Goal: Task Accomplishment & Management: Manage account settings

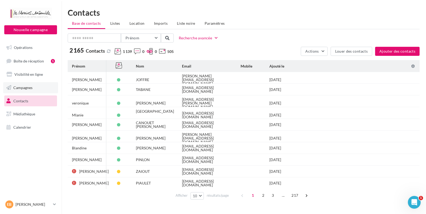
click at [40, 88] on link "Campagnes" at bounding box center [30, 87] width 55 height 11
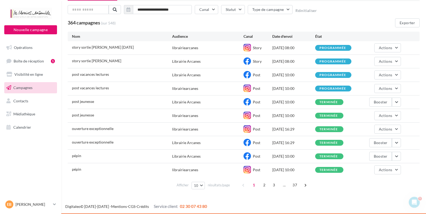
scroll to position [29, 0]
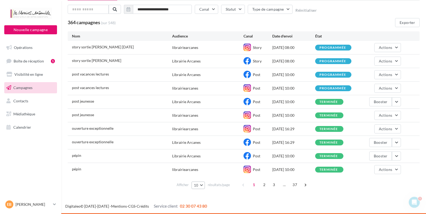
click at [203, 188] on button "10" at bounding box center [199, 185] width 14 height 7
click at [203, 156] on button "25" at bounding box center [210, 157] width 37 height 9
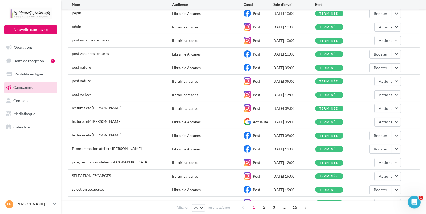
scroll to position [172, 0]
click at [400, 149] on button "button" at bounding box center [396, 149] width 9 height 9
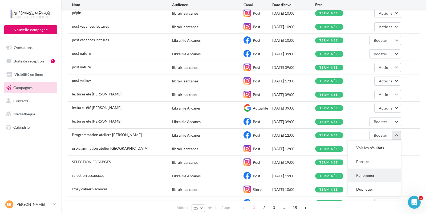
scroll to position [200, 0]
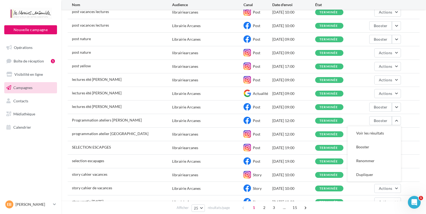
click at [418, 136] on div "programmation atelier [PERSON_NAME] librairiearcanes Post [DATE] 12:00 terminée…" at bounding box center [244, 134] width 352 height 13
click at [92, 117] on div "Programmation ateliers [PERSON_NAME] Librairie Arcanes Post [DATE] 12:00 termin…" at bounding box center [244, 120] width 352 height 13
click at [93, 120] on span "Programmation ateliers [PERSON_NAME]" at bounding box center [107, 120] width 70 height 5
click at [246, 121] on icon at bounding box center [246, 120] width 7 height 7
click at [329, 120] on div "terminée" at bounding box center [328, 120] width 19 height 3
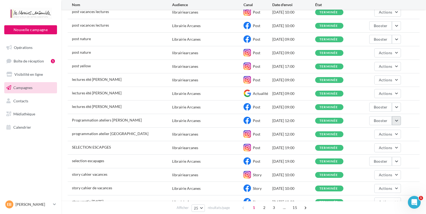
click at [401, 120] on button "button" at bounding box center [396, 120] width 9 height 9
click at [419, 137] on div "programmation atelier [PERSON_NAME] librairiearcanes Post [DATE] 12:00 terminée…" at bounding box center [244, 134] width 352 height 13
click at [89, 132] on span "programmation atelier [GEOGRAPHIC_DATA]" at bounding box center [110, 134] width 76 height 5
click at [330, 134] on div "terminée" at bounding box center [328, 134] width 19 height 3
click at [382, 137] on span "Actions" at bounding box center [385, 134] width 13 height 5
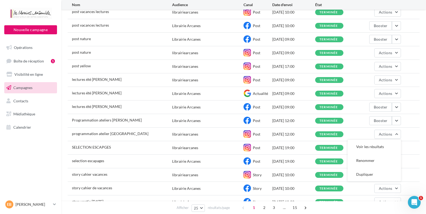
click at [415, 131] on div "programmation atelier [PERSON_NAME] librairiearcanes Post [DATE] 12:00 terminée…" at bounding box center [244, 134] width 352 height 13
click at [395, 136] on button "Actions" at bounding box center [387, 134] width 27 height 9
click at [416, 131] on div "programmation atelier [PERSON_NAME] librairiearcanes Post [DATE] 12:00 terminée…" at bounding box center [244, 134] width 352 height 13
click at [397, 121] on button "button" at bounding box center [396, 120] width 9 height 9
click at [421, 155] on div "**********" at bounding box center [243, 16] width 365 height 416
